Goal: Transaction & Acquisition: Purchase product/service

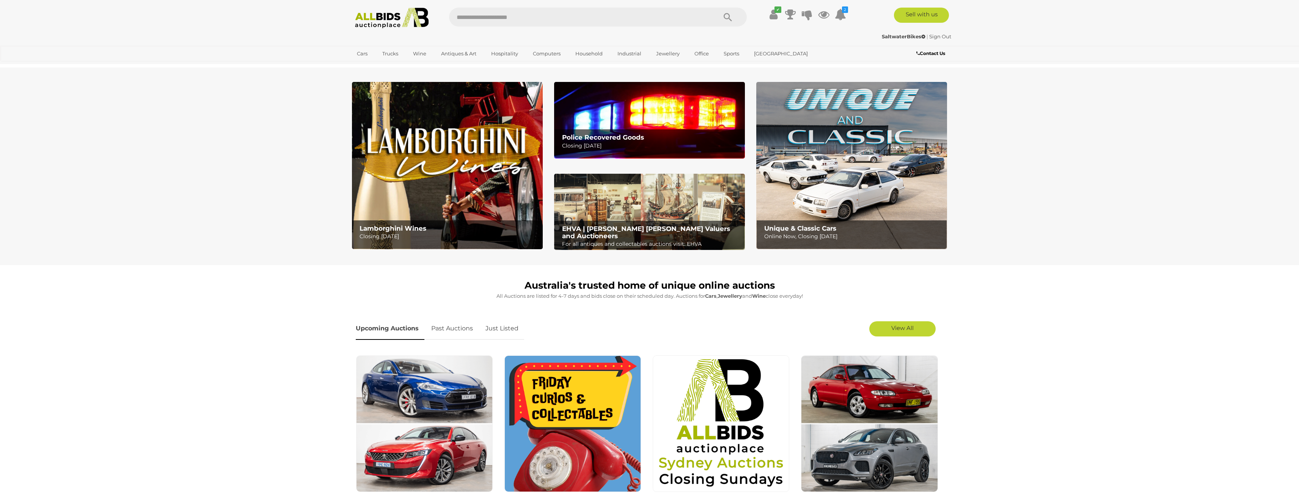
click at [609, 128] on img at bounding box center [649, 120] width 191 height 76
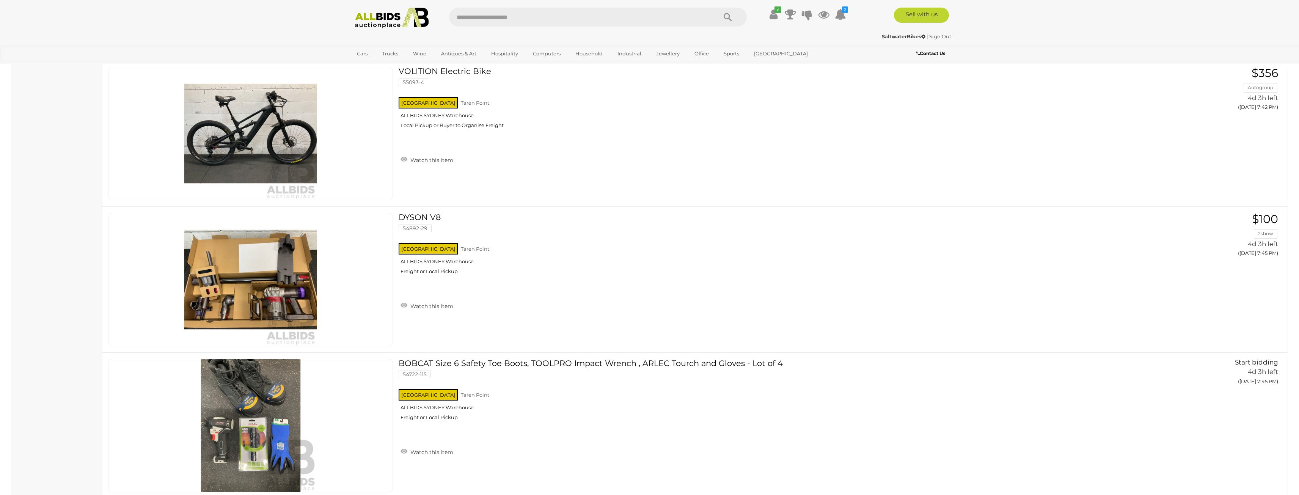
scroll to position [2048, 0]
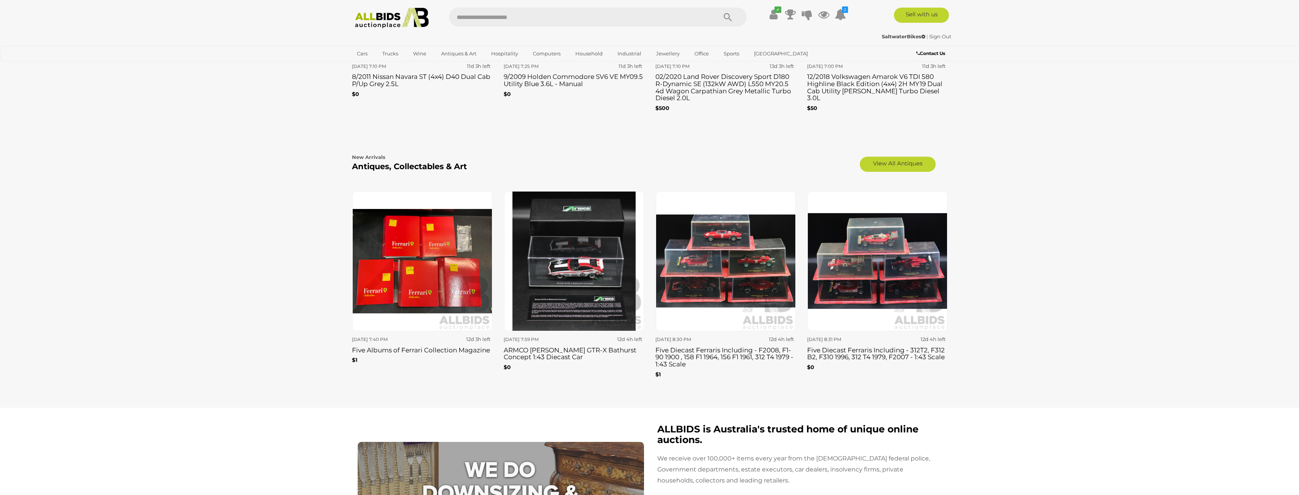
scroll to position [1479, 0]
